Goal: Information Seeking & Learning: Learn about a topic

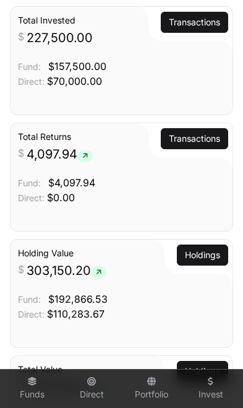
scroll to position [968, 0]
click at [201, 145] on link "Transactions" at bounding box center [194, 139] width 51 height 12
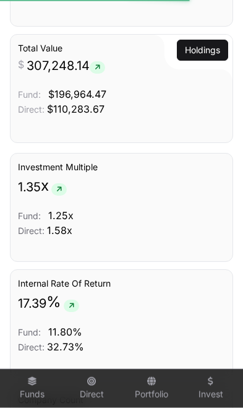
scroll to position [1292, 0]
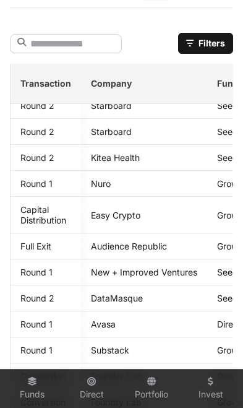
scroll to position [17, 0]
click at [151, 252] on link "Audience Republic" at bounding box center [129, 246] width 76 height 11
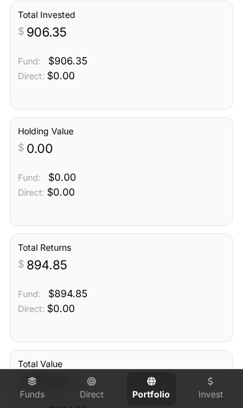
scroll to position [449, 0]
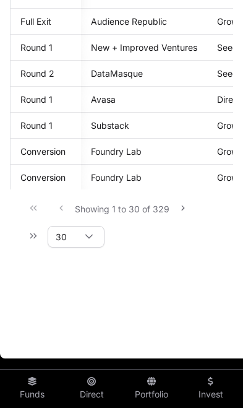
scroll to position [170, 0]
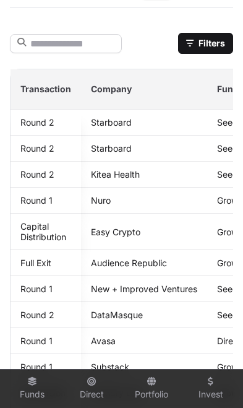
click at [122, 237] on link "Easy Crypto" at bounding box center [116, 232] width 50 height 11
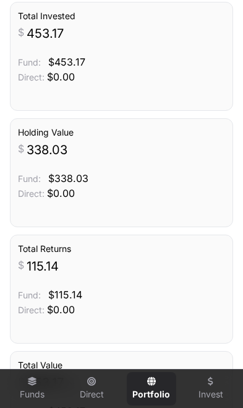
scroll to position [439, 0]
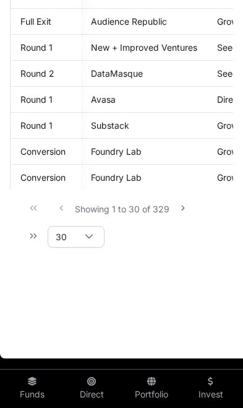
scroll to position [170, 0]
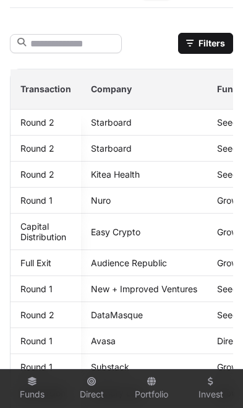
click at [151, 268] on link "Audience Republic" at bounding box center [129, 263] width 76 height 11
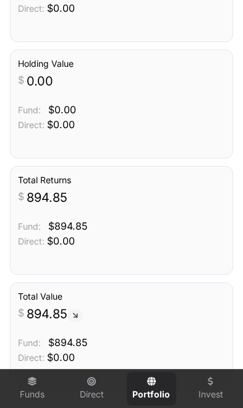
scroll to position [524, 0]
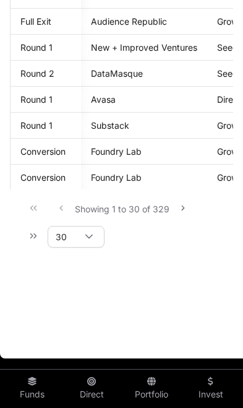
scroll to position [170, 0]
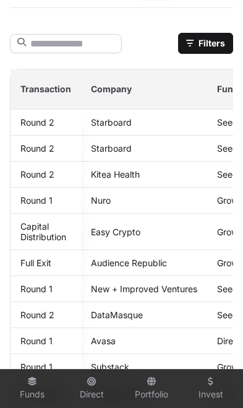
click at [136, 236] on link "Easy Crypto" at bounding box center [116, 232] width 50 height 11
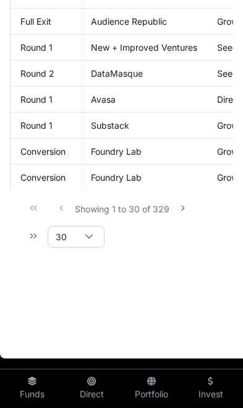
scroll to position [170, 0]
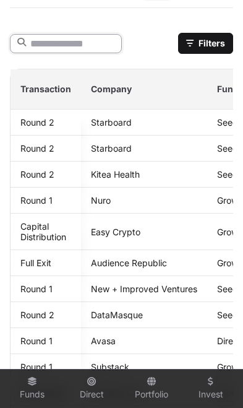
click at [102, 51] on input "text" at bounding box center [66, 43] width 112 height 19
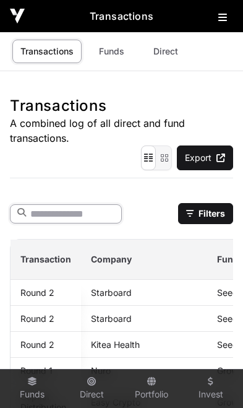
click at [84, 213] on input "text" at bounding box center [66, 213] width 112 height 19
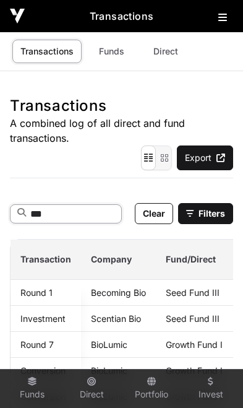
type input "***"
click at [226, 22] on button at bounding box center [226, 14] width 15 height 15
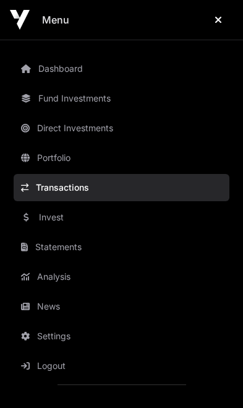
click at [86, 74] on link "Dashboard" at bounding box center [122, 68] width 216 height 27
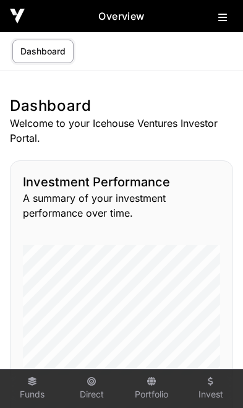
click at [221, 22] on icon at bounding box center [223, 17] width 9 height 10
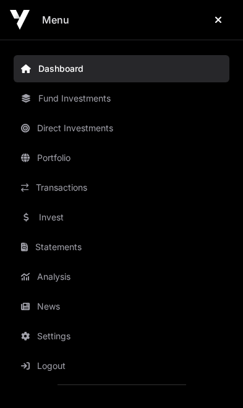
click at [222, 27] on button "Close" at bounding box center [219, 19] width 30 height 25
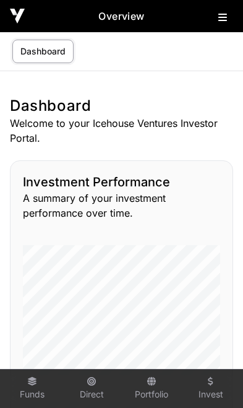
click at [159, 387] on link "Portfolio" at bounding box center [152, 388] width 50 height 33
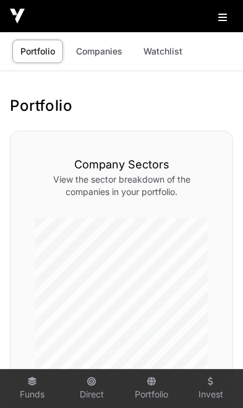
click at [109, 54] on link "Companies" at bounding box center [99, 52] width 63 height 24
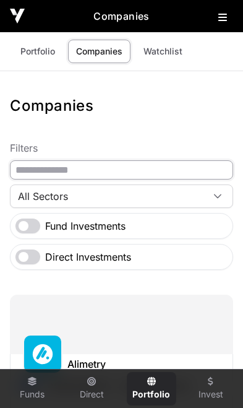
click at [136, 175] on input "text" at bounding box center [122, 169] width 224 height 19
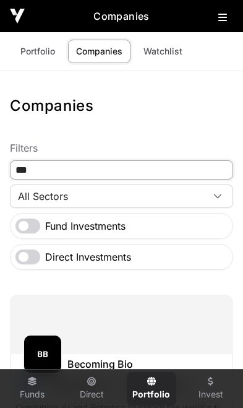
click at [165, 169] on input "***" at bounding box center [122, 169] width 224 height 19
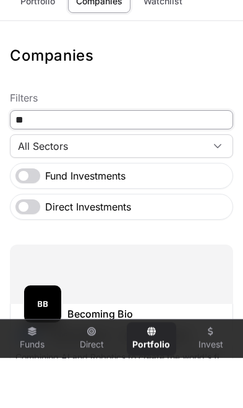
type input "*"
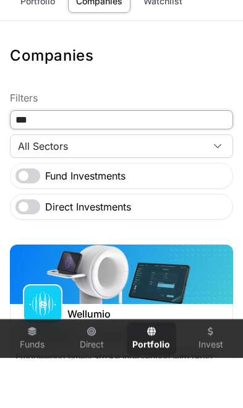
type input "***"
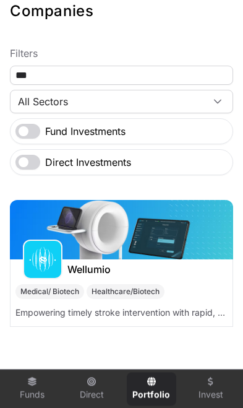
scroll to position [174, 0]
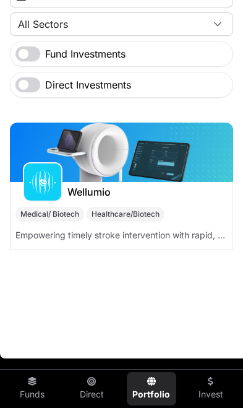
click at [194, 236] on p "Empowering timely stroke intervention with rapid, point of care diagnostics." at bounding box center [121, 235] width 213 height 12
click at [48, 147] on img at bounding box center [122, 152] width 224 height 59
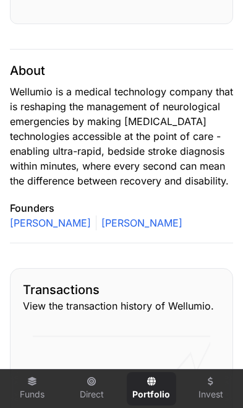
scroll to position [941, 0]
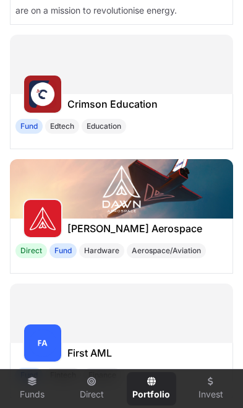
scroll to position [174, 0]
